Goal: Information Seeking & Learning: Learn about a topic

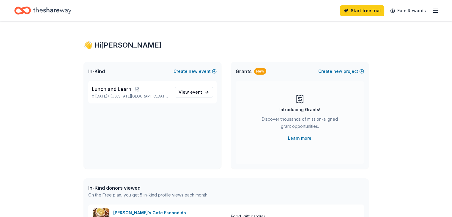
click at [56, 9] on icon "Home" at bounding box center [52, 10] width 38 height 12
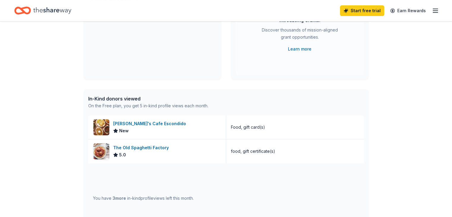
click at [43, 10] on icon "Home" at bounding box center [52, 10] width 38 height 12
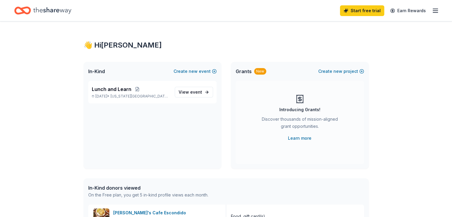
click at [46, 16] on icon "Home" at bounding box center [52, 10] width 38 height 12
click at [433, 9] on line "button" at bounding box center [435, 9] width 5 height 0
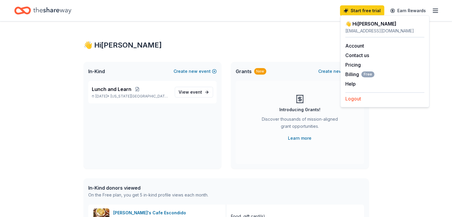
click at [358, 98] on button "Logout" at bounding box center [354, 98] width 16 height 7
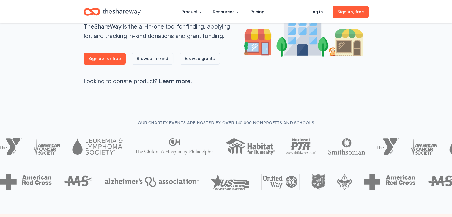
scroll to position [119, 0]
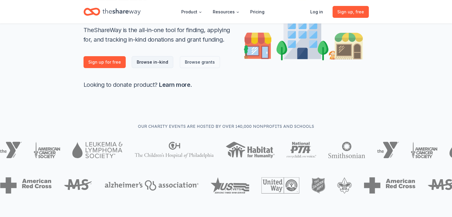
click at [159, 61] on link "Browse in-kind" at bounding box center [153, 62] width 42 height 12
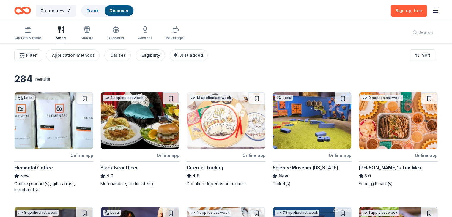
click at [65, 31] on icon "button" at bounding box center [60, 29] width 7 height 7
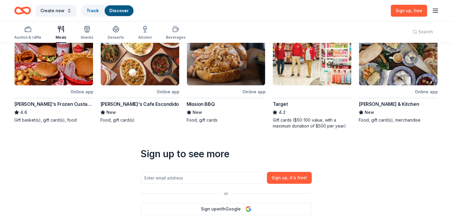
scroll to position [59, 0]
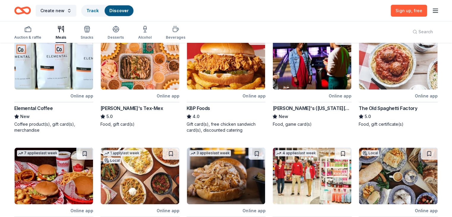
click at [88, 20] on div "Create new Track Discover Sign up , free" at bounding box center [226, 10] width 452 height 21
click at [93, 33] on div "Snacks" at bounding box center [87, 33] width 13 height 14
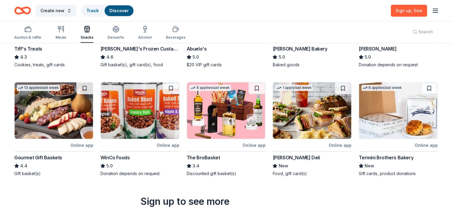
scroll to position [149, 0]
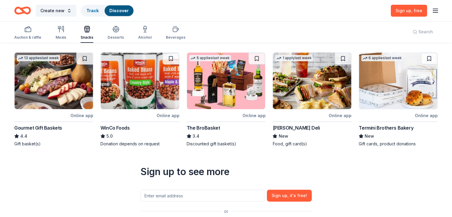
click at [45, 81] on img at bounding box center [54, 81] width 79 height 57
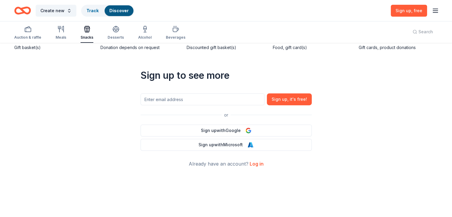
scroll to position [126, 0]
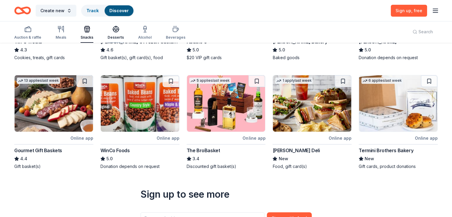
click at [119, 30] on icon "button" at bounding box center [116, 28] width 6 height 4
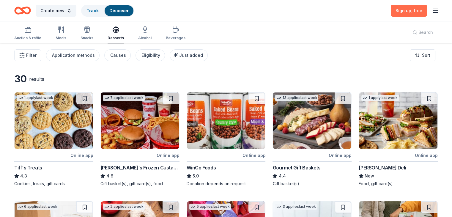
click at [398, 12] on span "Sign up , free" at bounding box center [409, 10] width 27 height 5
